Goal: Task Accomplishment & Management: Use online tool/utility

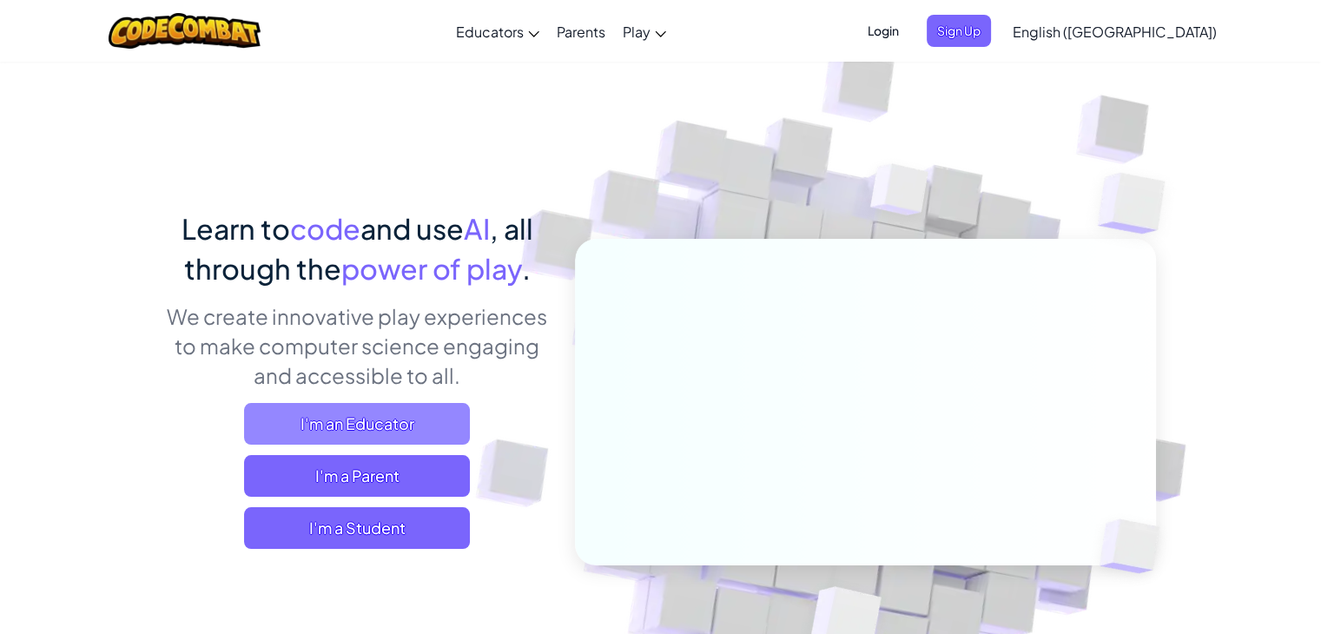
click at [287, 437] on span "I'm an Educator" at bounding box center [357, 424] width 226 height 42
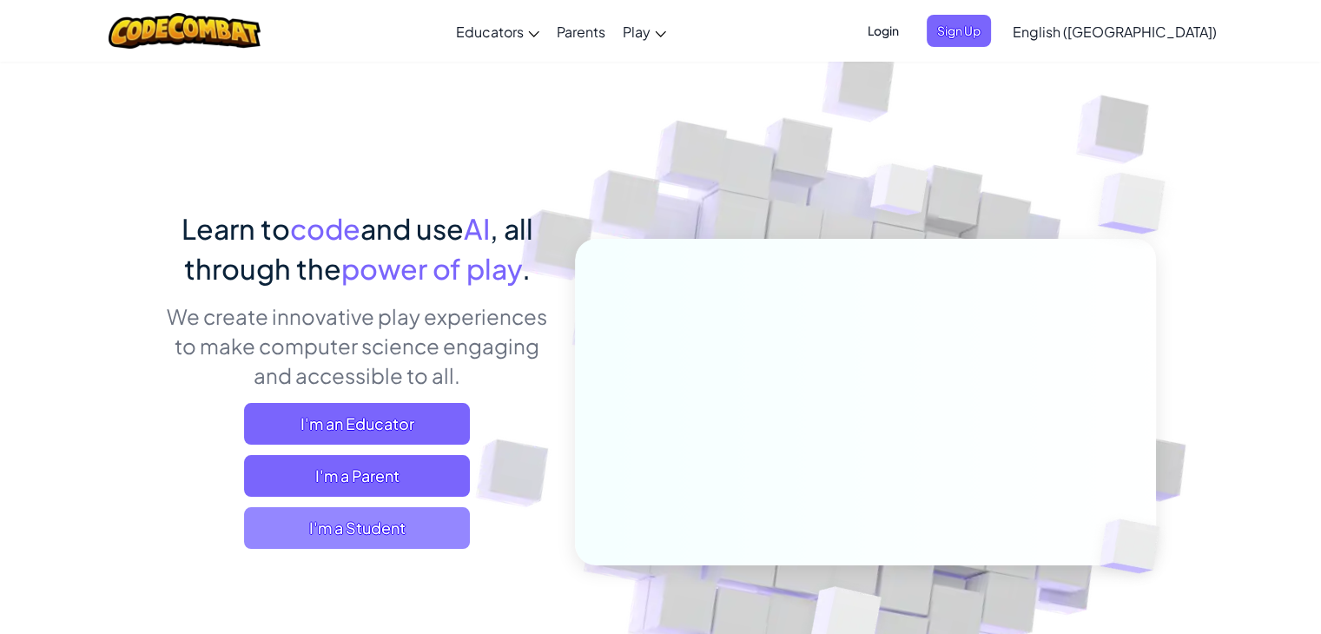
click at [381, 543] on span "I'm a Student" at bounding box center [357, 528] width 226 height 42
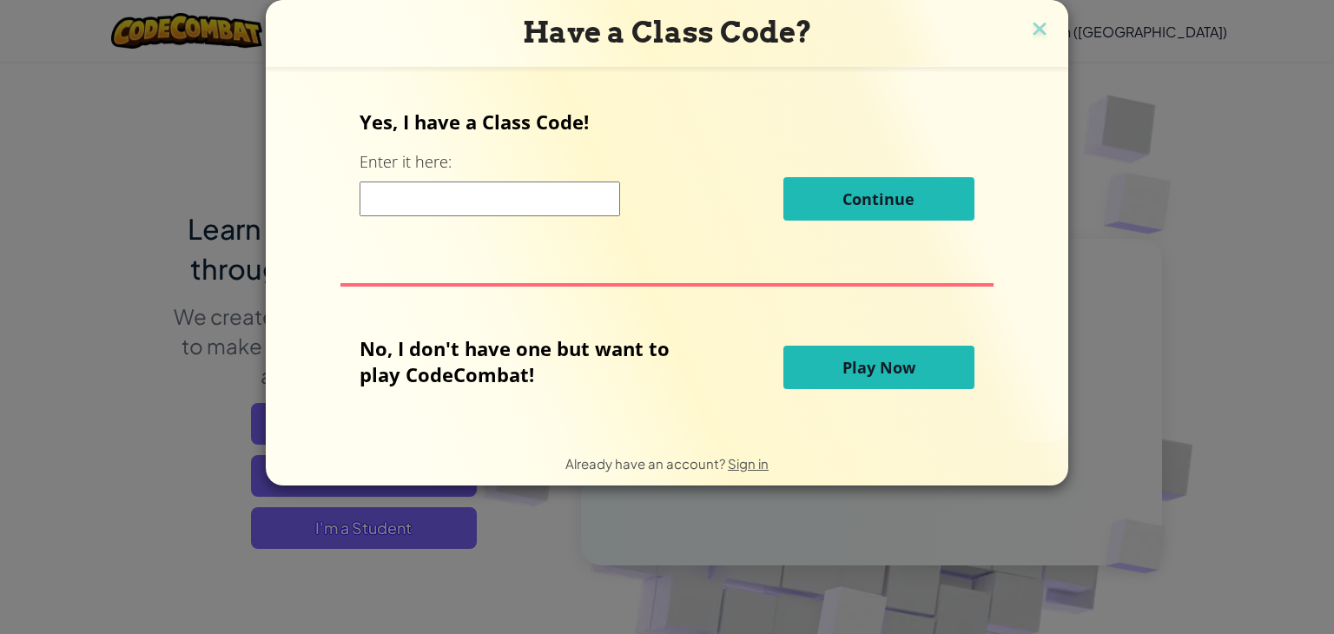
click at [481, 201] on input at bounding box center [489, 198] width 260 height 35
type input "yes i have class code"
click at [824, 370] on button "Play Now" at bounding box center [878, 367] width 191 height 43
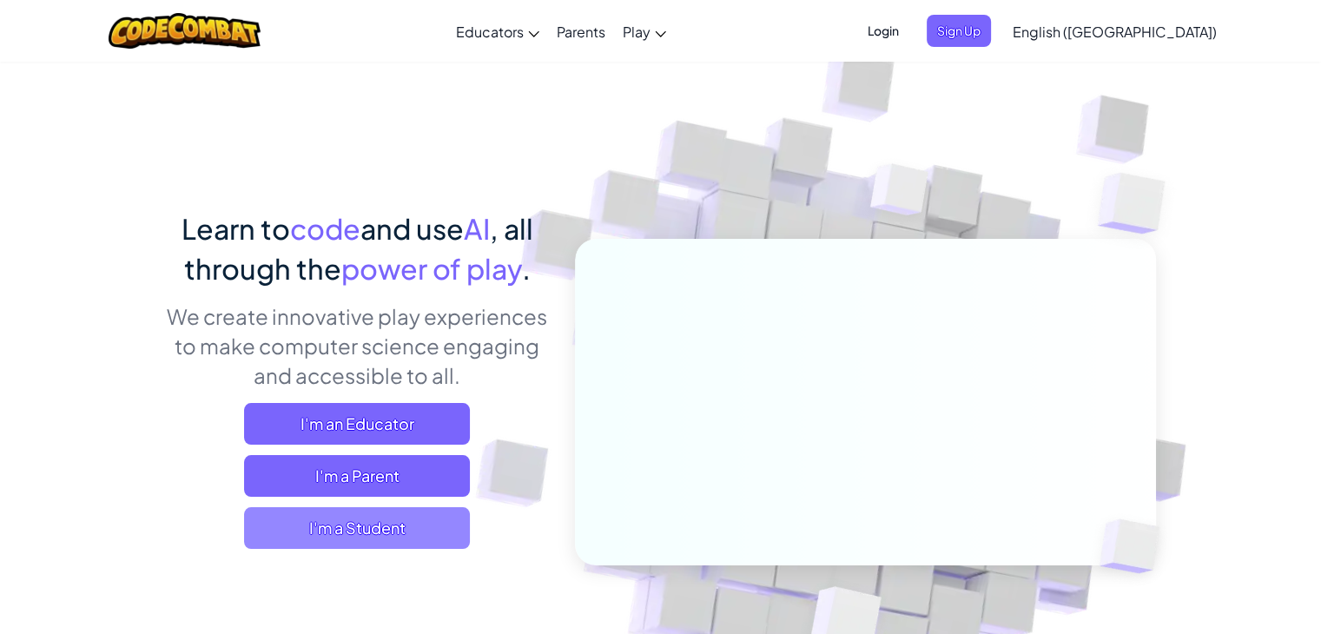
click at [342, 535] on span "I'm a Student" at bounding box center [357, 528] width 226 height 42
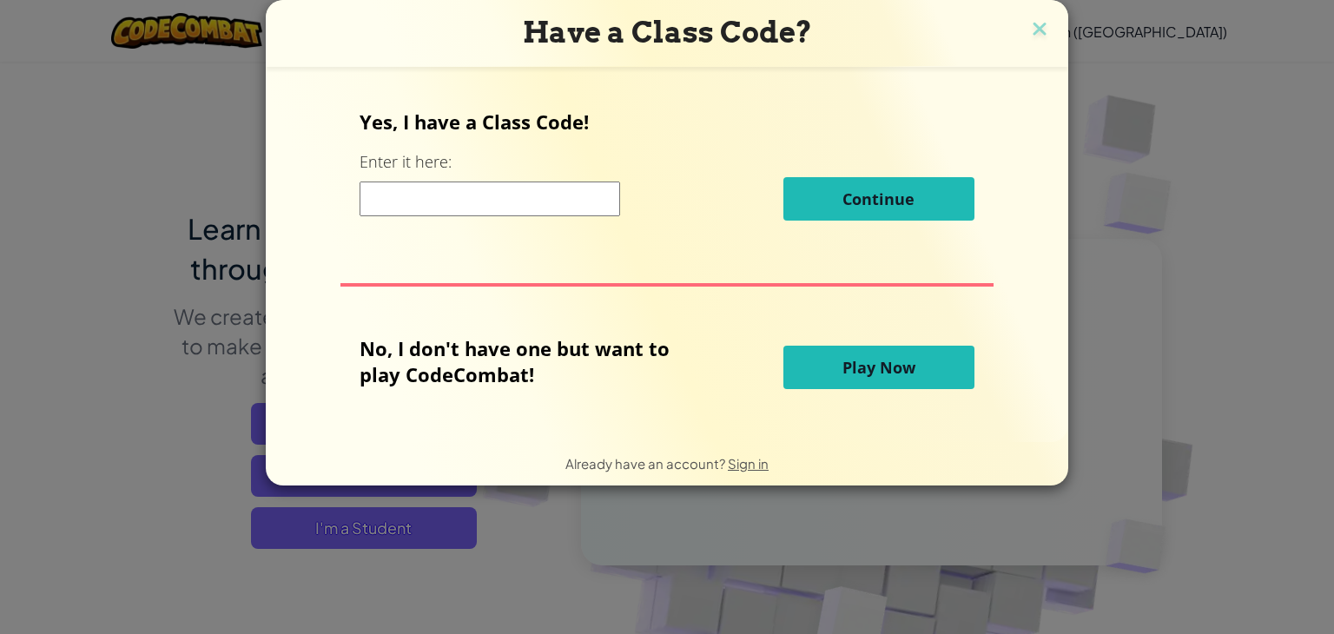
click at [433, 209] on input at bounding box center [489, 198] width 260 height 35
click at [820, 369] on button "Play Now" at bounding box center [878, 367] width 191 height 43
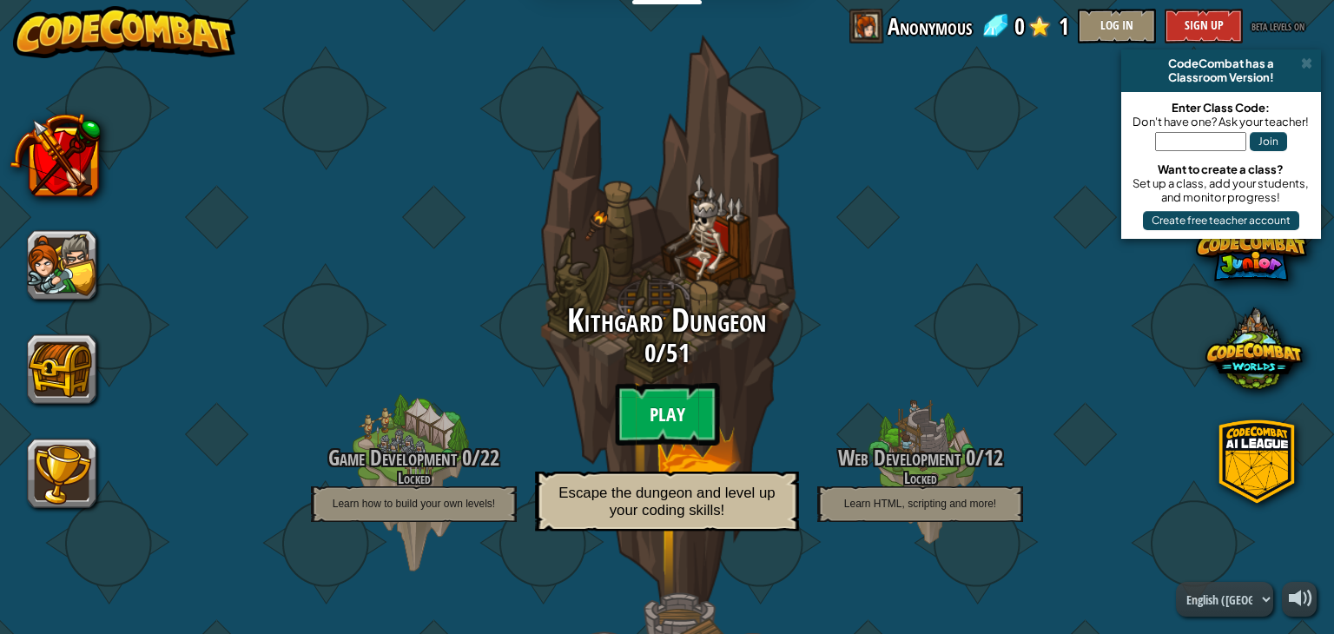
click at [670, 405] on btn "Play" at bounding box center [667, 414] width 104 height 63
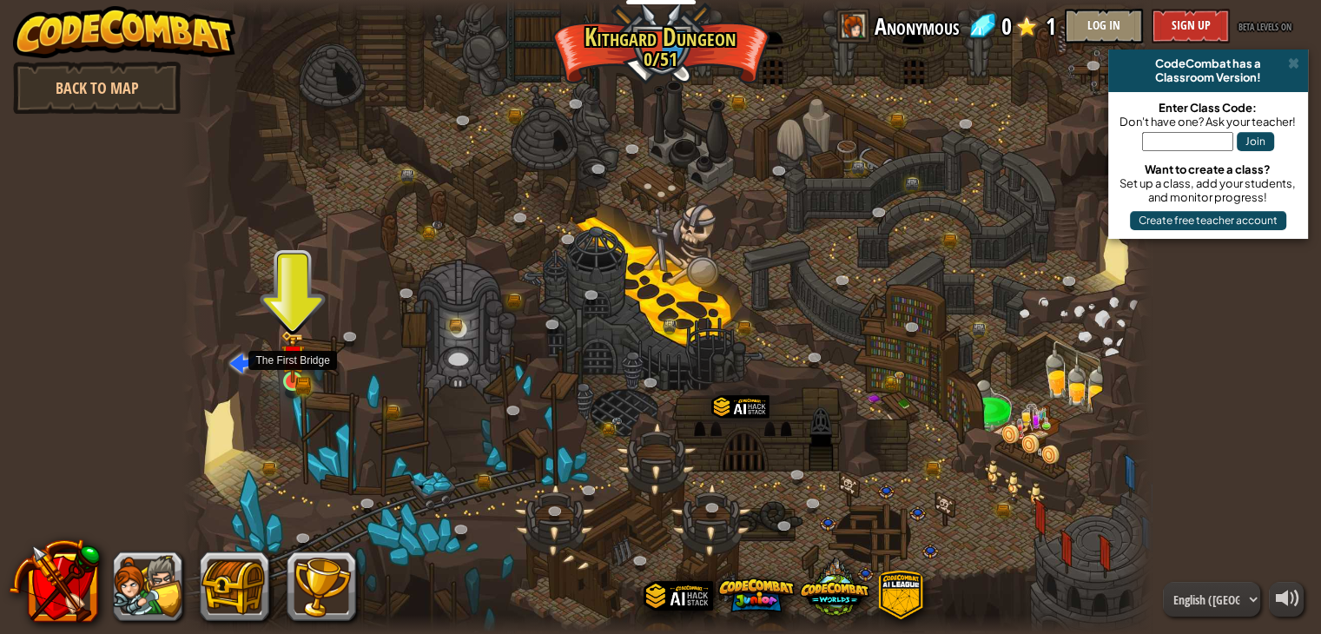
click at [297, 364] on img at bounding box center [293, 357] width 14 height 14
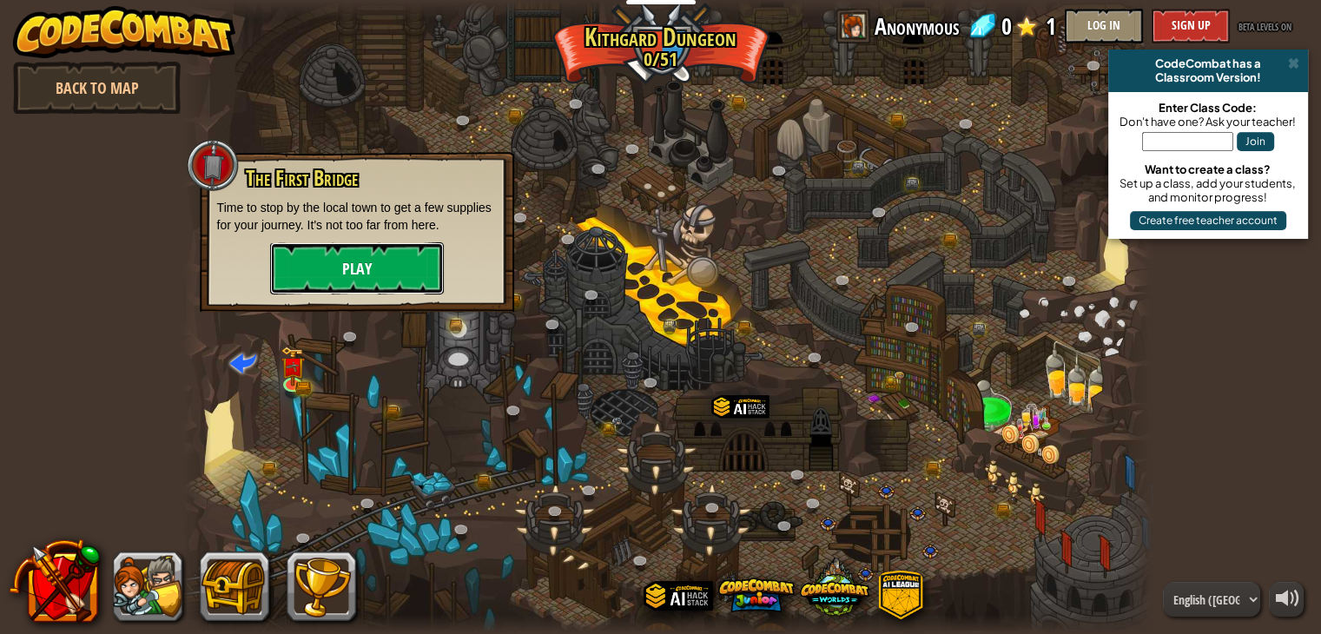
click at [320, 266] on button "Play" at bounding box center [357, 268] width 174 height 52
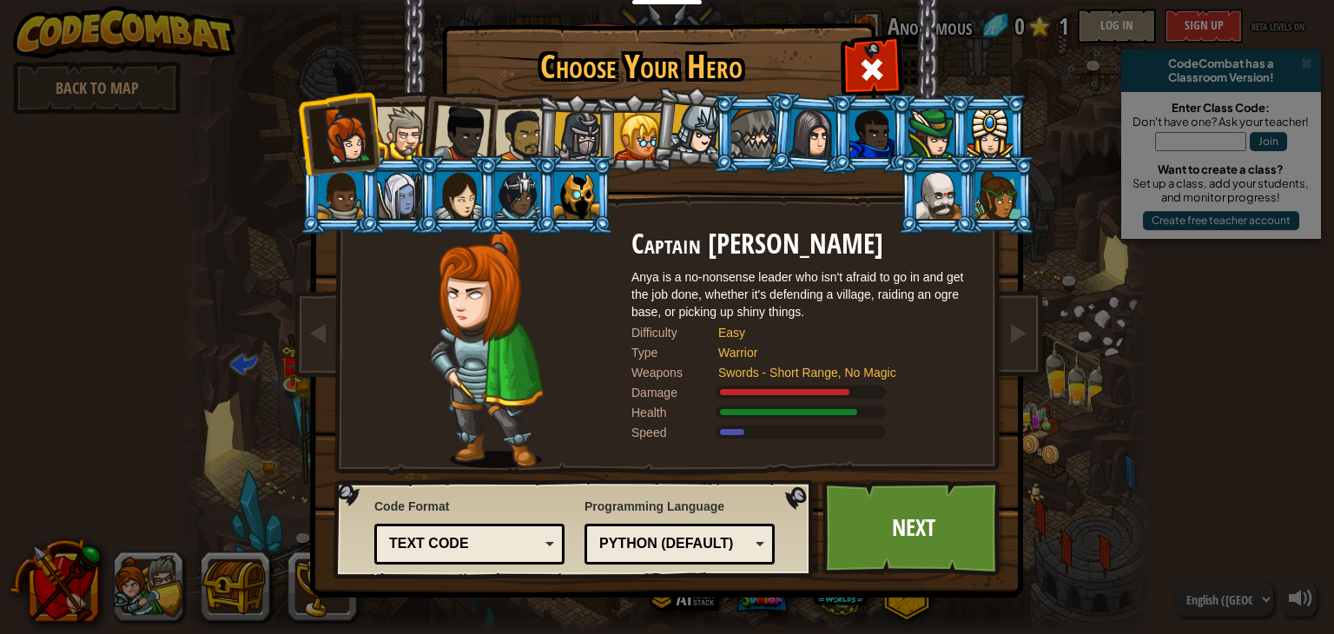
click at [554, 546] on div "Text code Blocks and code Blocks Blocks (Icons) Text code" at bounding box center [469, 544] width 190 height 41
click at [518, 511] on div "Code Format Text code Blocks and code Blocks Blocks (Icons) Text code Blocks - …" at bounding box center [469, 531] width 190 height 76
click at [748, 550] on div "Python (Default)" at bounding box center [674, 544] width 150 height 20
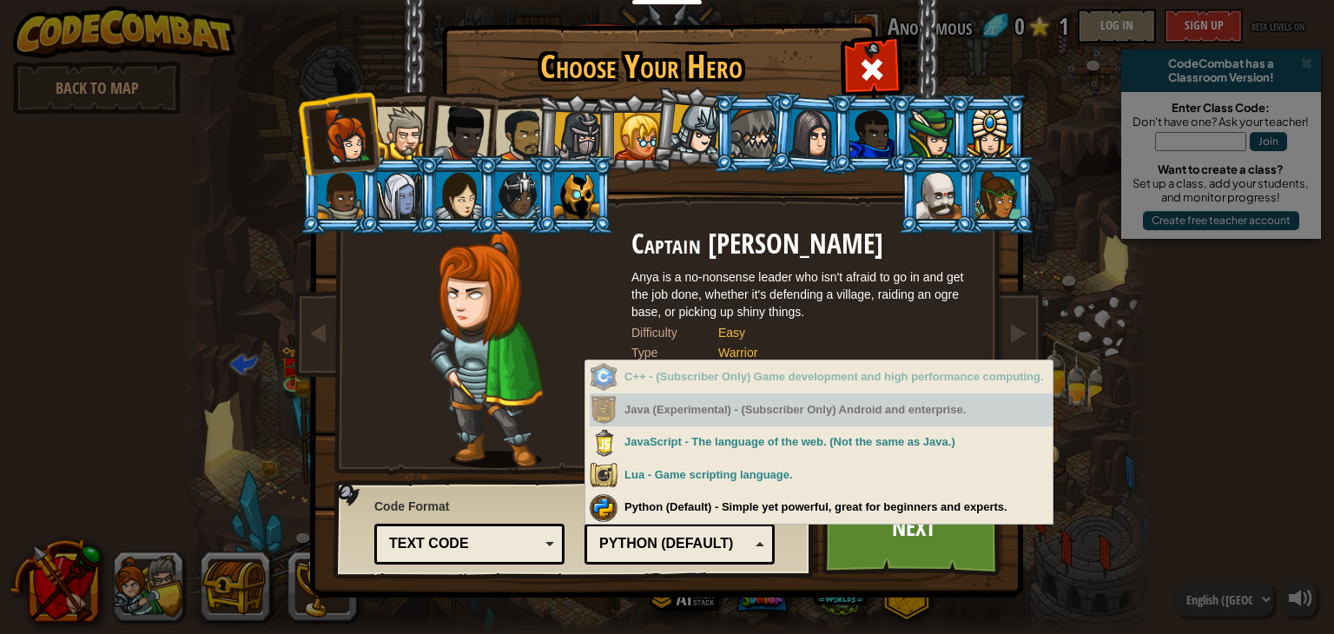
click at [669, 422] on div "Java (Experimental) - (Subscriber Only) Android and enterprise." at bounding box center [821, 410] width 463 height 34
click at [616, 404] on div "Java (Experimental) - (Subscriber Only) Android and enterprise." at bounding box center [821, 410] width 463 height 34
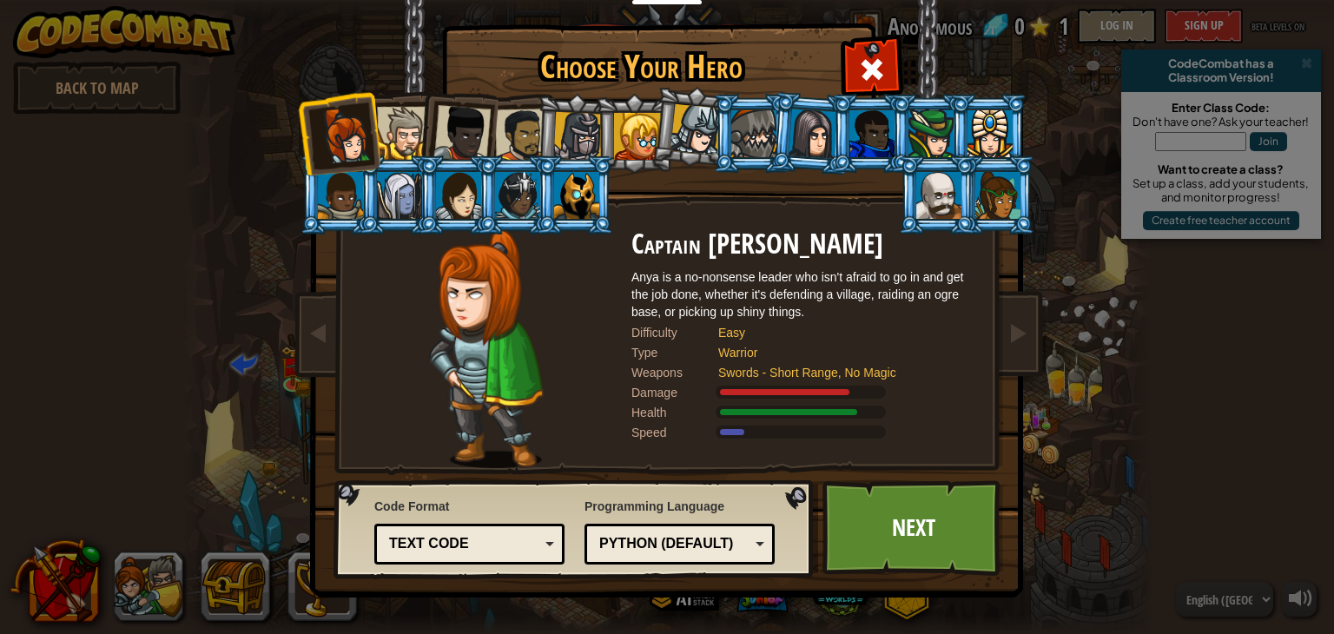
click at [728, 537] on div "Python (Default)" at bounding box center [674, 544] width 150 height 20
click at [695, 541] on div "Lua" at bounding box center [674, 544] width 150 height 20
click at [916, 543] on link "Next" at bounding box center [912, 528] width 181 height 96
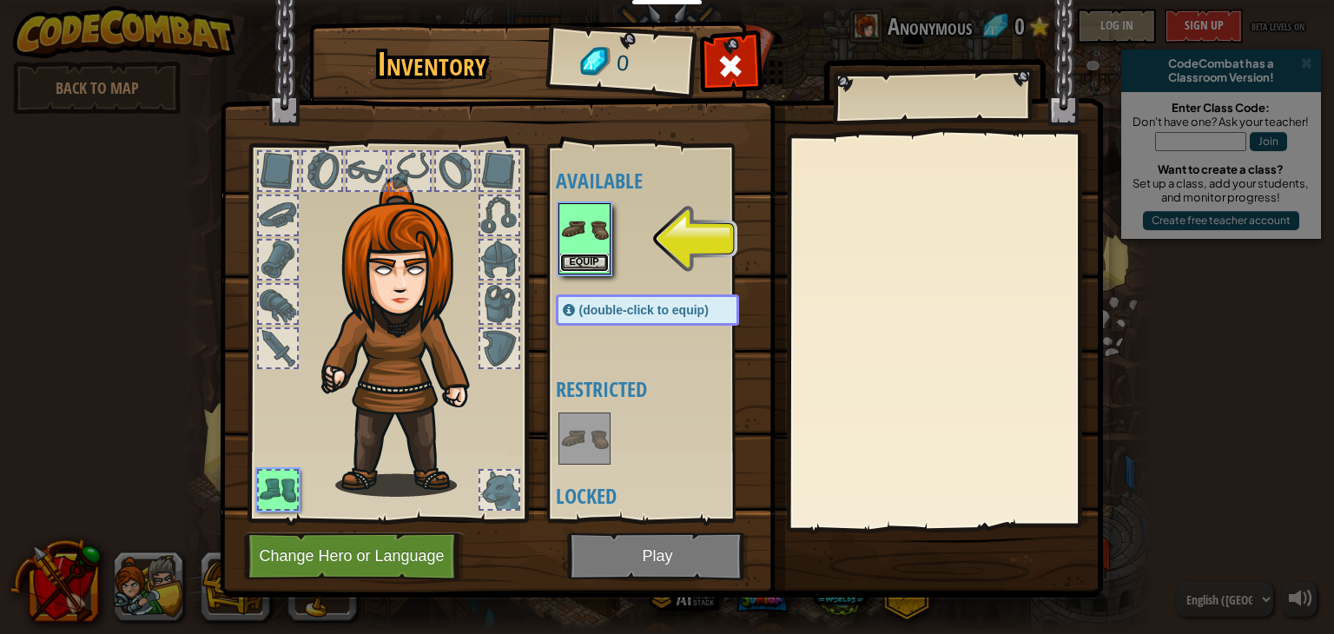
click at [580, 259] on button "Equip" at bounding box center [584, 263] width 49 height 18
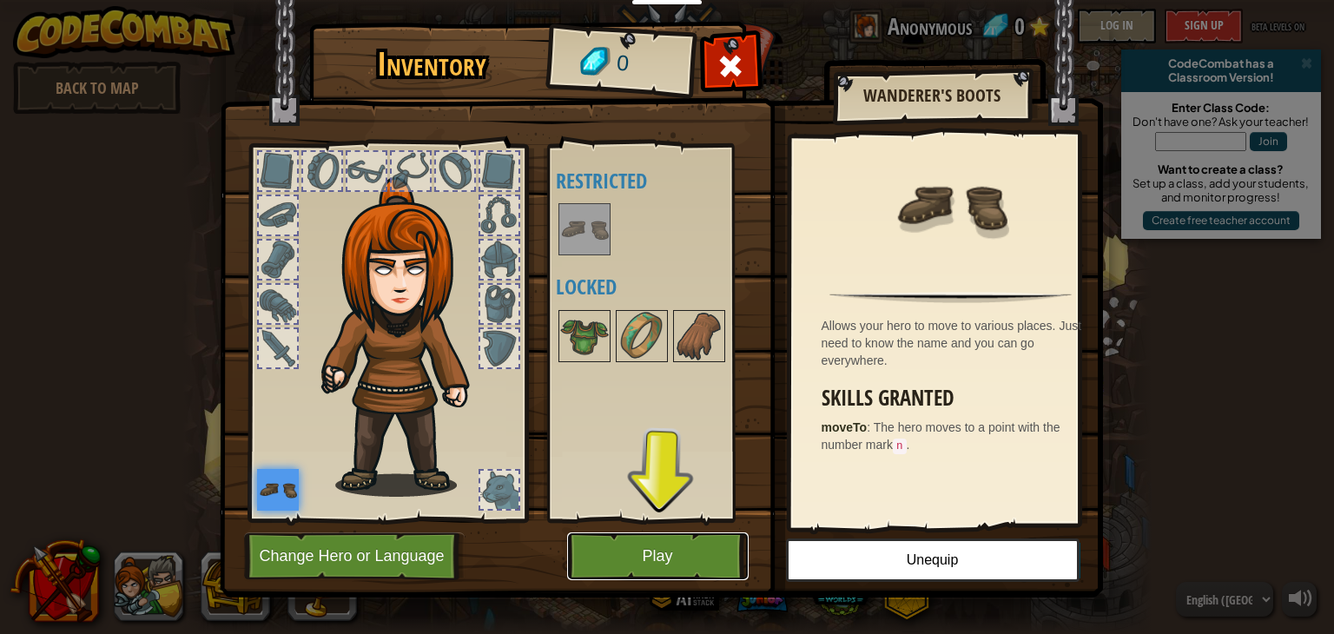
click at [653, 553] on button "Play" at bounding box center [657, 556] width 181 height 48
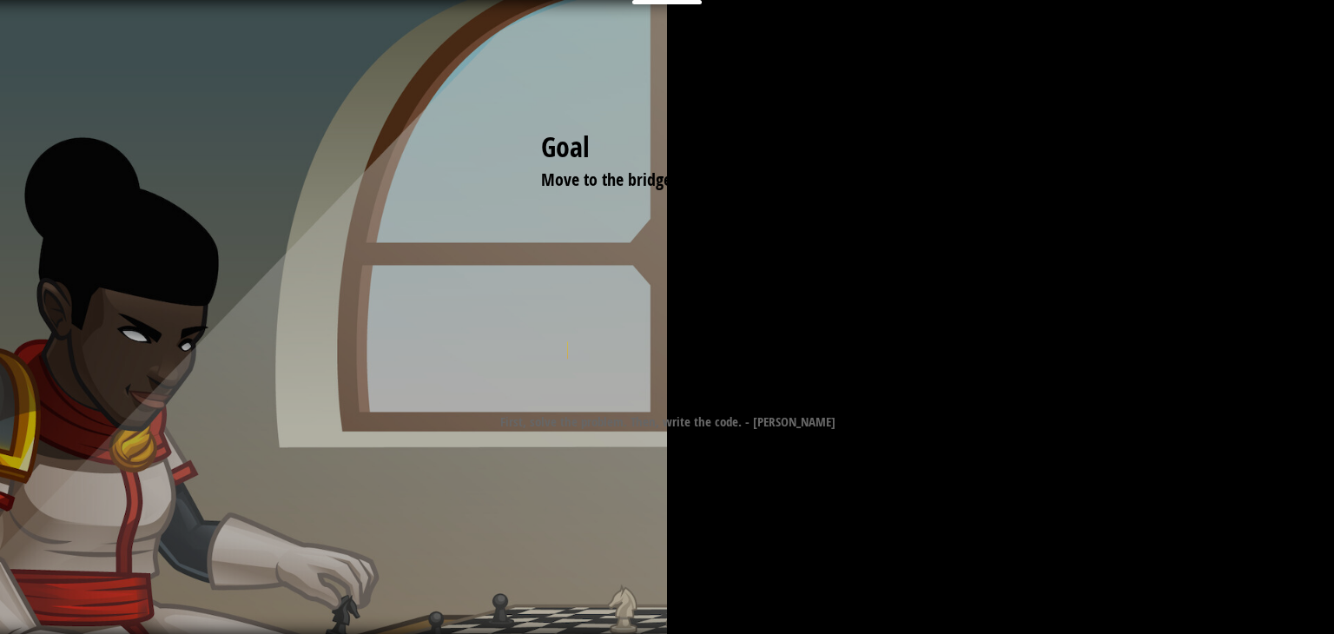
click at [653, 553] on div "Goal Move to the bridge (point 3). Start Level Error loading from server. Try r…" at bounding box center [667, 317] width 1334 height 634
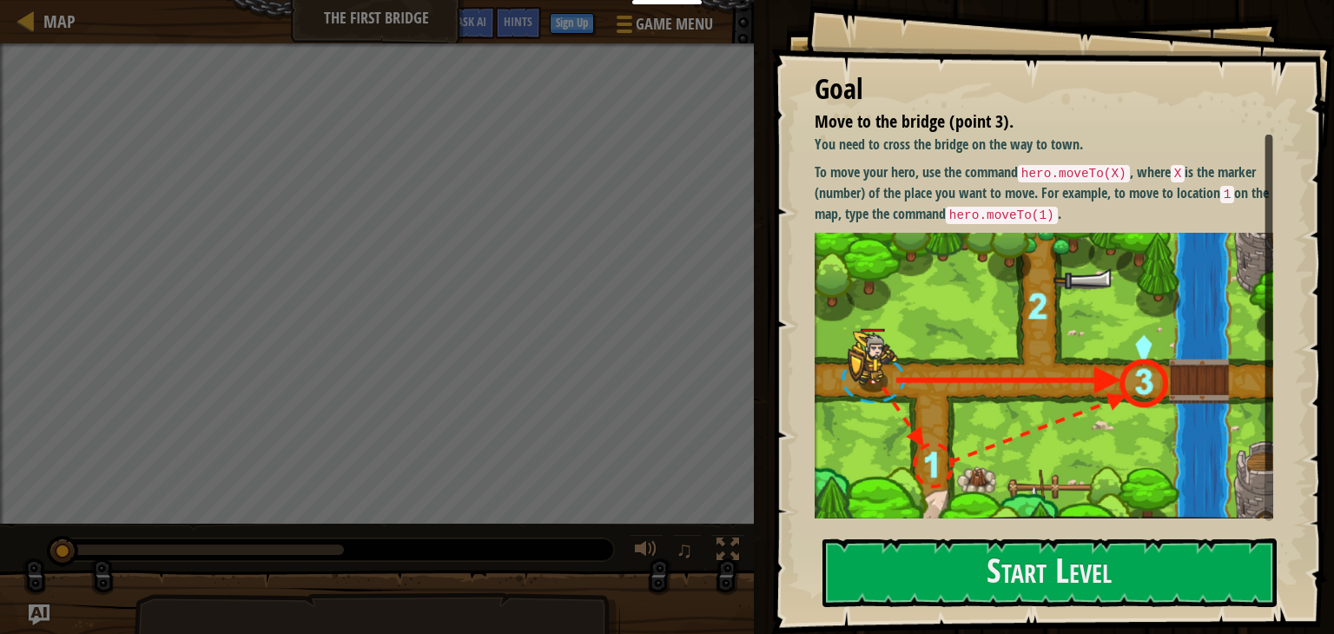
click at [109, 542] on div "Move to the bridge (point 3). Goals : Incomplete ♫" at bounding box center [667, 341] width 1334 height 597
click at [180, 520] on div "Move to the bridge (point 3). Goals : Incomplete ♫" at bounding box center [667, 341] width 1334 height 597
click at [649, 553] on div at bounding box center [646, 549] width 23 height 23
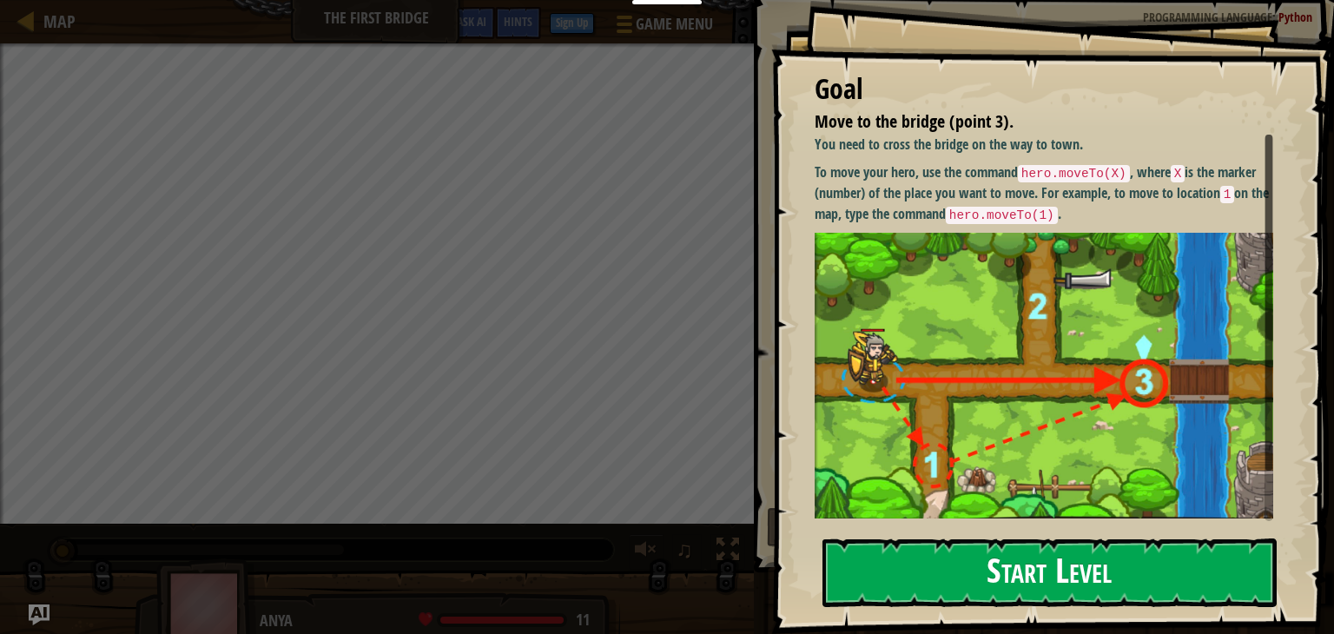
click at [909, 554] on button "Start Level" at bounding box center [1049, 572] width 454 height 69
